Goal: Check status: Check status

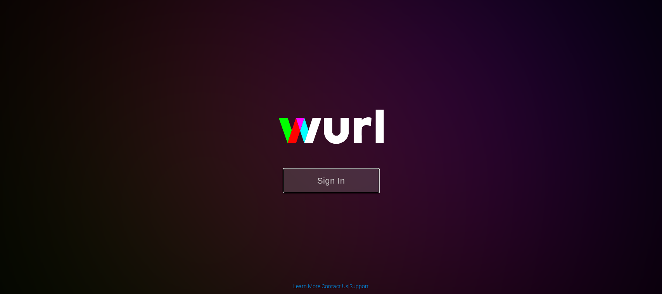
click at [309, 171] on button "Sign In" at bounding box center [331, 180] width 97 height 25
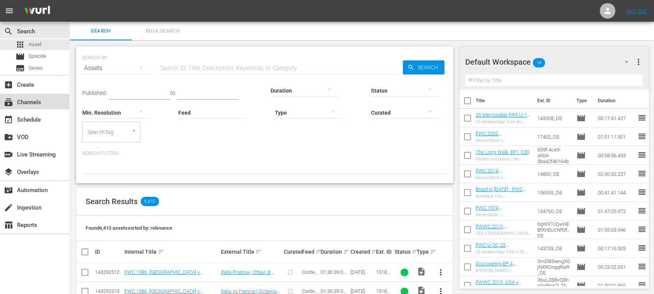
click at [31, 105] on div "subscriptions Channels" at bounding box center [21, 101] width 43 height 7
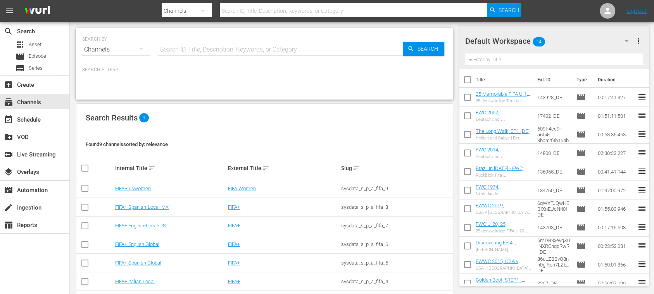
scroll to position [67, 0]
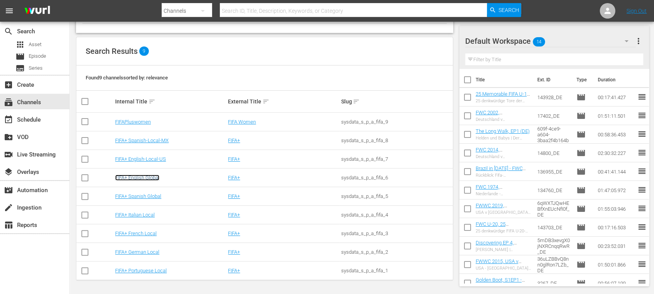
click at [155, 178] on link "FIFA+ English Global" at bounding box center [137, 178] width 44 height 6
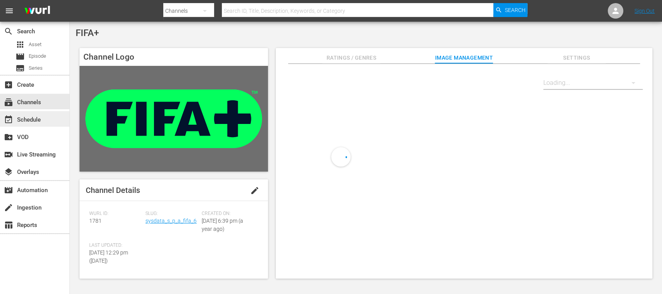
click at [38, 117] on div "event_available Schedule" at bounding box center [21, 118] width 43 height 7
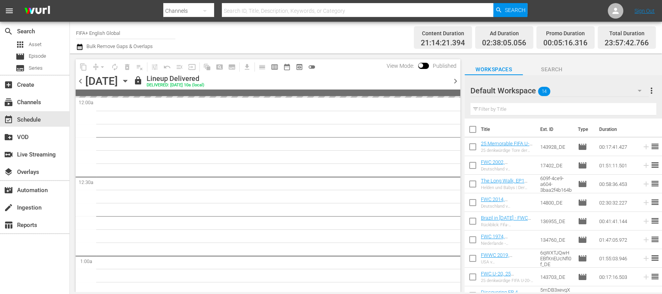
click at [457, 83] on span "chevron_right" at bounding box center [455, 81] width 10 height 10
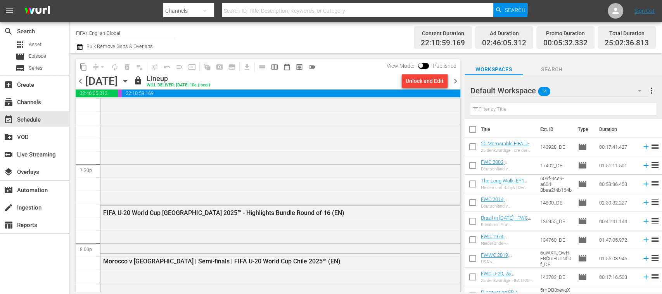
scroll to position [3071, 0]
